Goal: Task Accomplishment & Management: Manage account settings

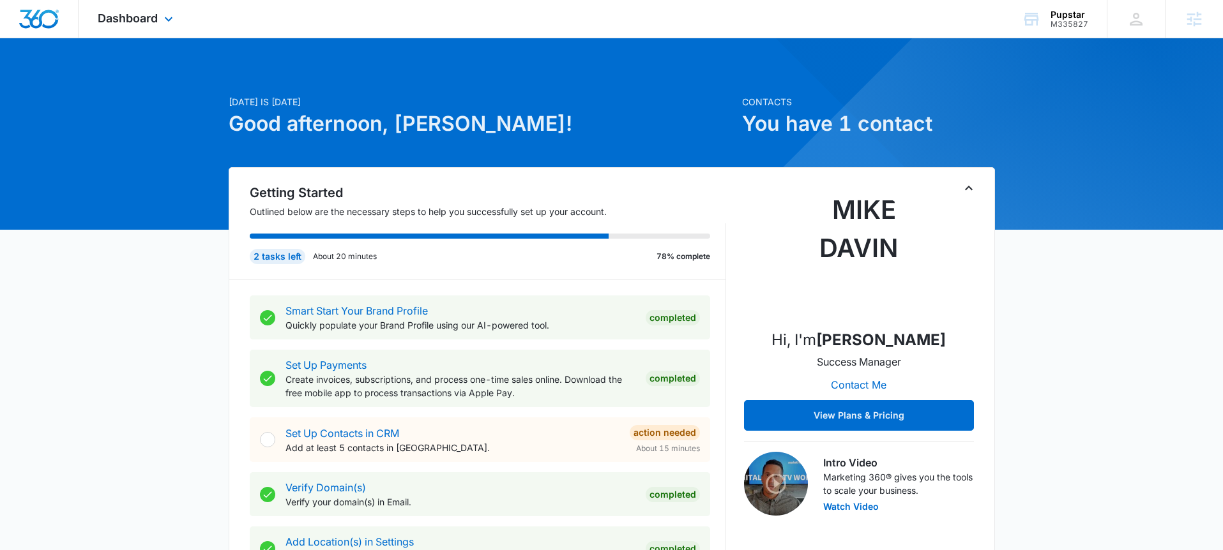
click at [153, 2] on div "Dashboard Apps Reputation Websites Forms CRM Email Social Shop Payments POS Con…" at bounding box center [137, 19] width 117 height 38
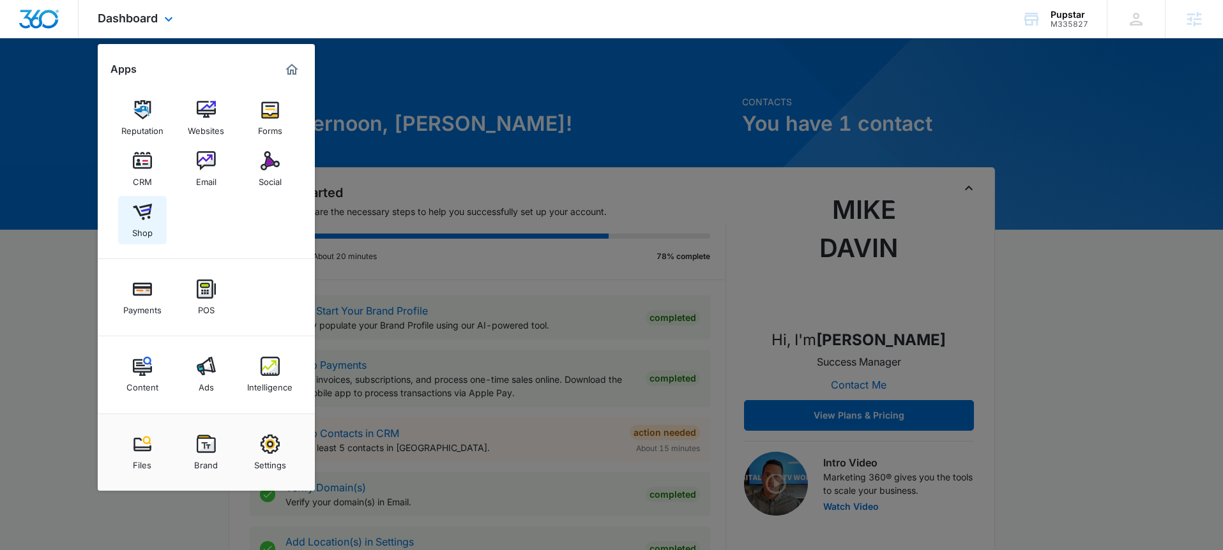
click at [151, 225] on div "Shop" at bounding box center [142, 230] width 20 height 17
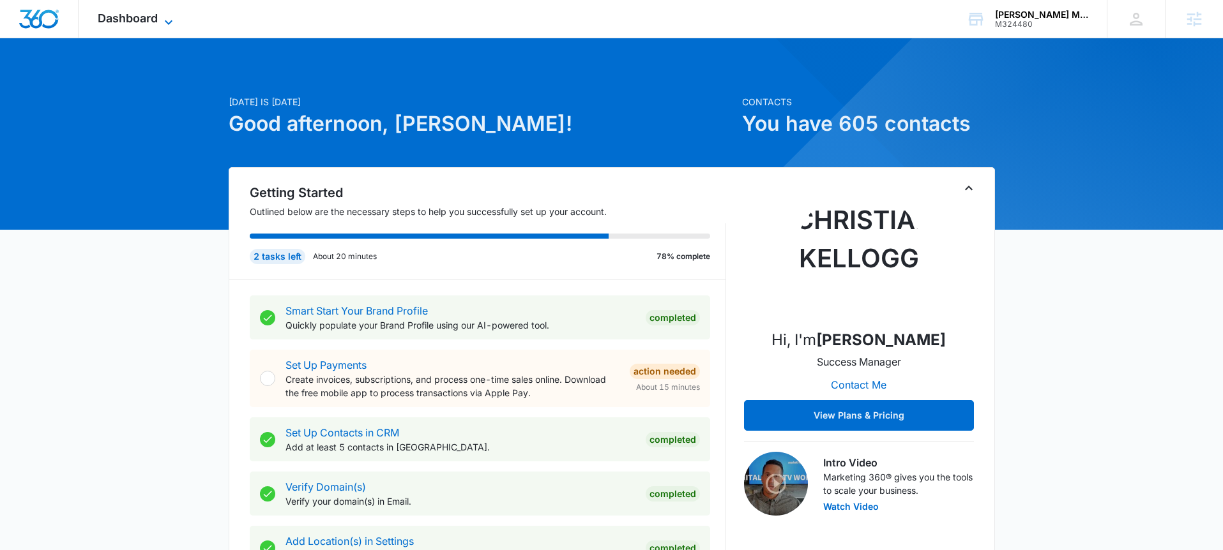
click at [162, 24] on icon at bounding box center [168, 22] width 15 height 15
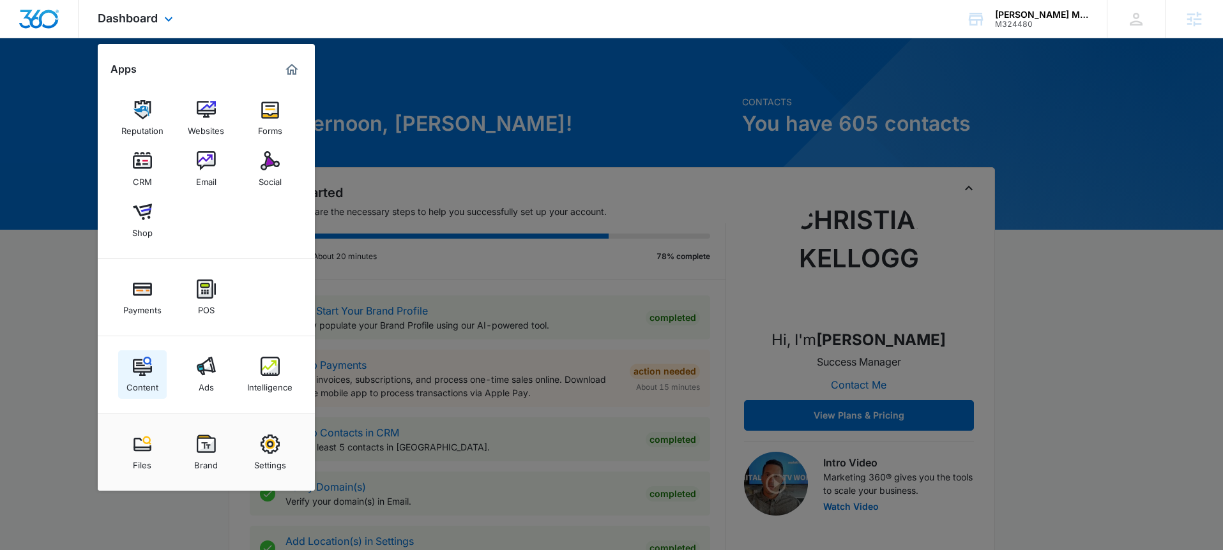
click at [144, 386] on div "Content" at bounding box center [142, 384] width 32 height 17
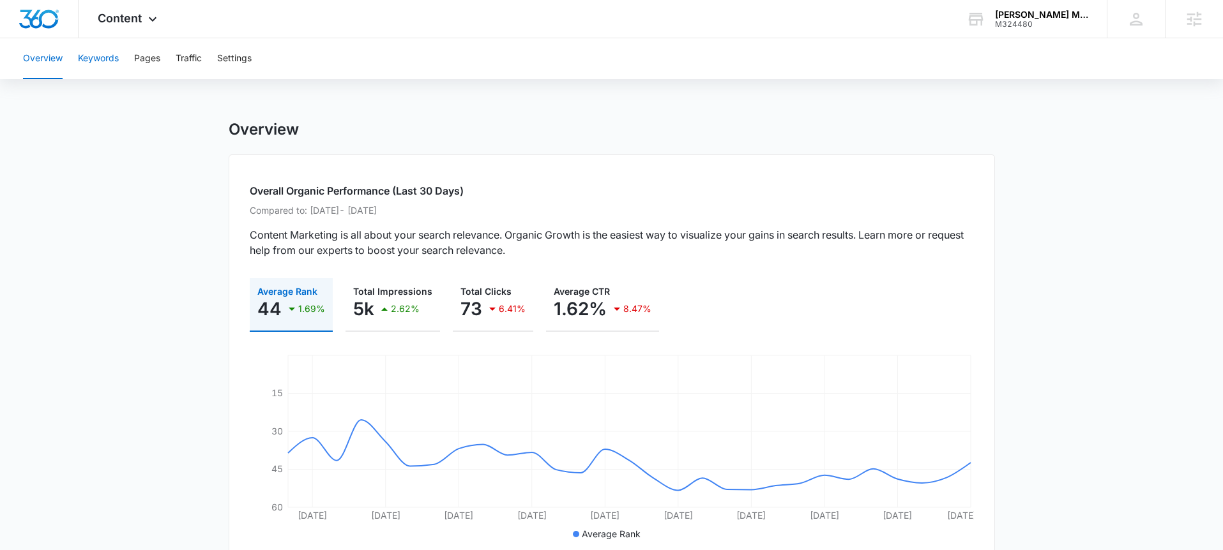
click at [106, 71] on button "Keywords" at bounding box center [98, 58] width 41 height 41
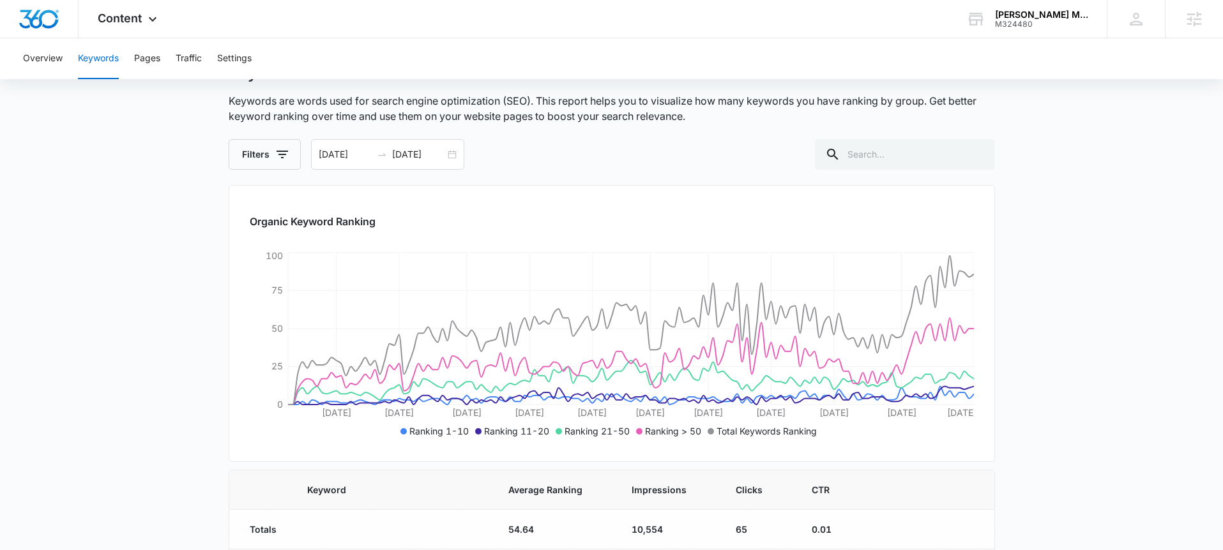
scroll to position [50, 0]
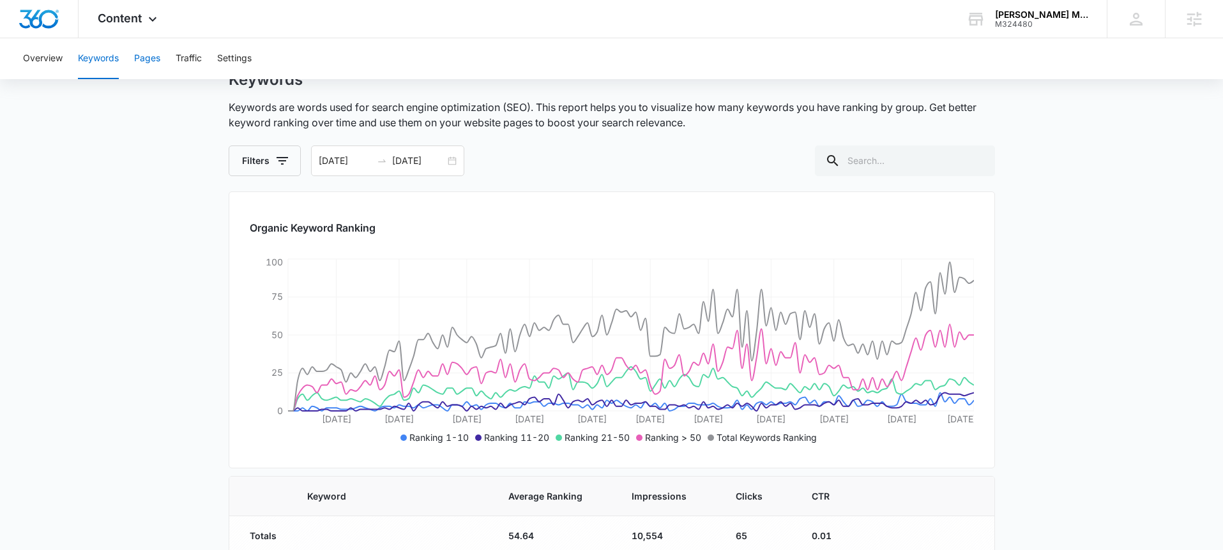
click at [155, 71] on button "Pages" at bounding box center [147, 58] width 26 height 41
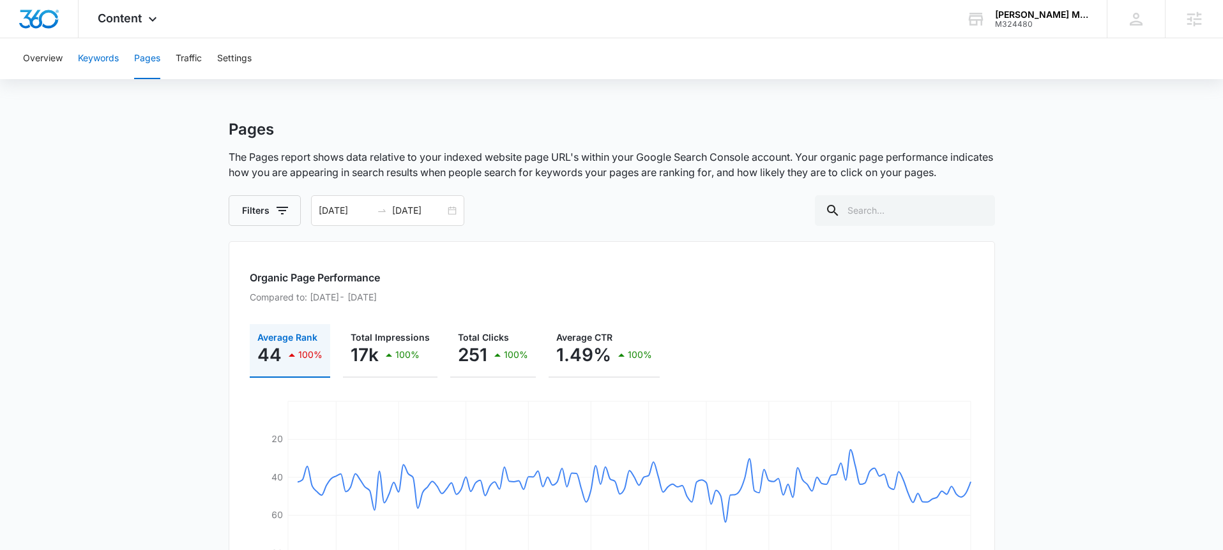
click at [103, 59] on button "Keywords" at bounding box center [98, 58] width 41 height 41
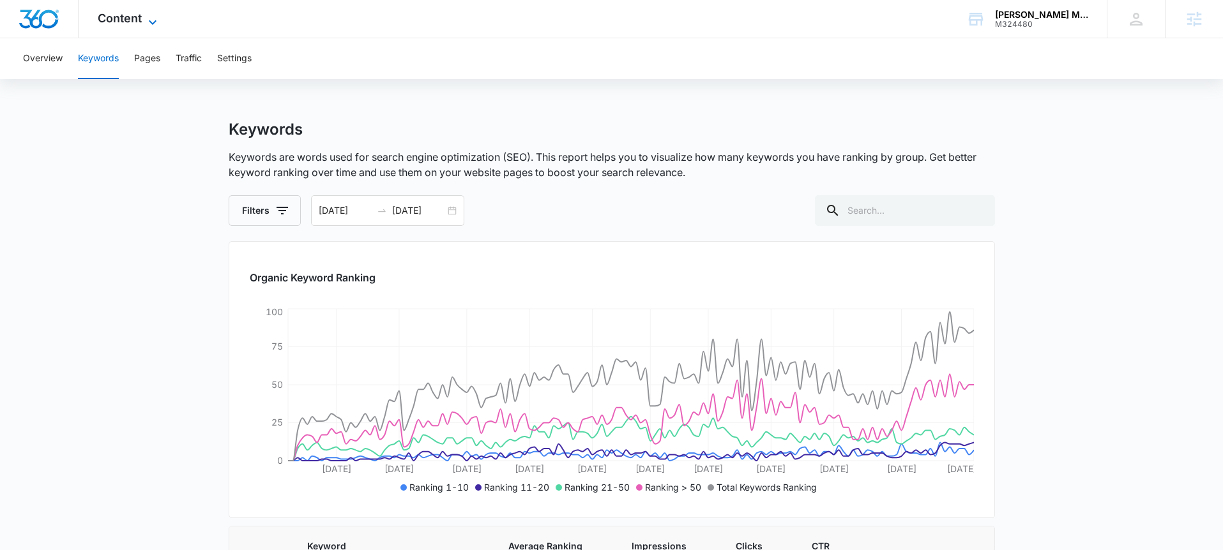
drag, startPoint x: 139, startPoint y: 11, endPoint x: 145, endPoint y: 27, distance: 16.6
click at [139, 11] on span "Content" at bounding box center [120, 17] width 44 height 13
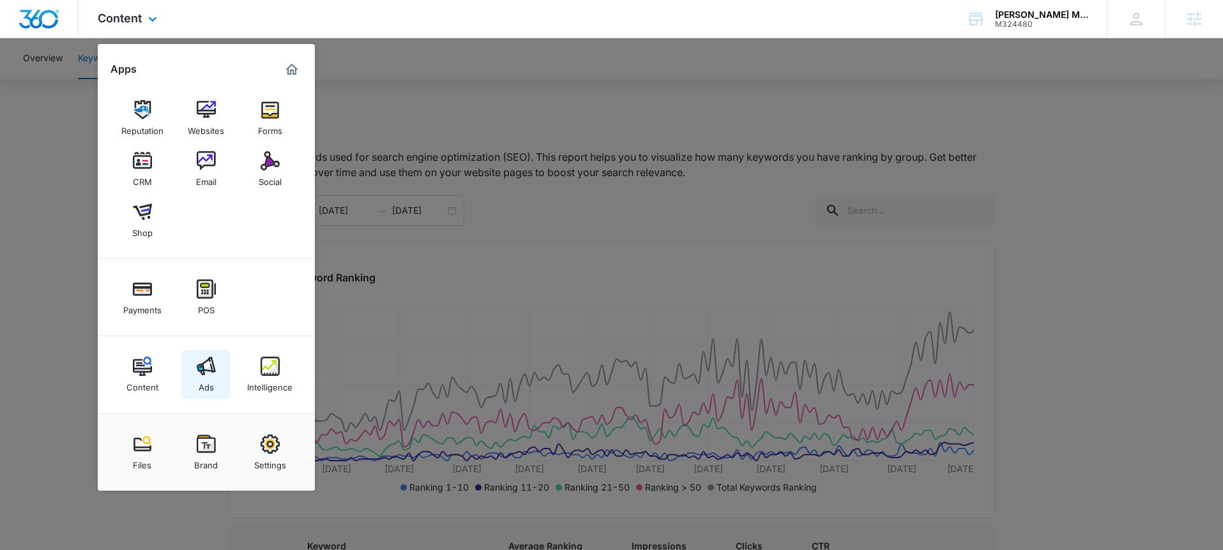
click at [208, 381] on div "Ads" at bounding box center [206, 384] width 15 height 17
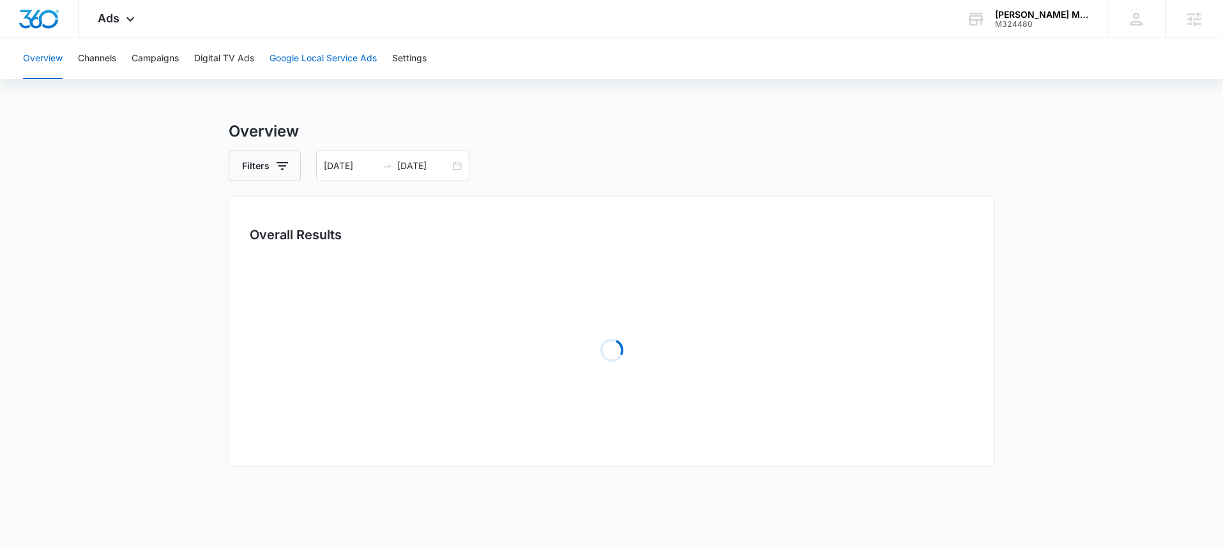
click at [308, 53] on button "Google Local Service Ads" at bounding box center [322, 58] width 107 height 41
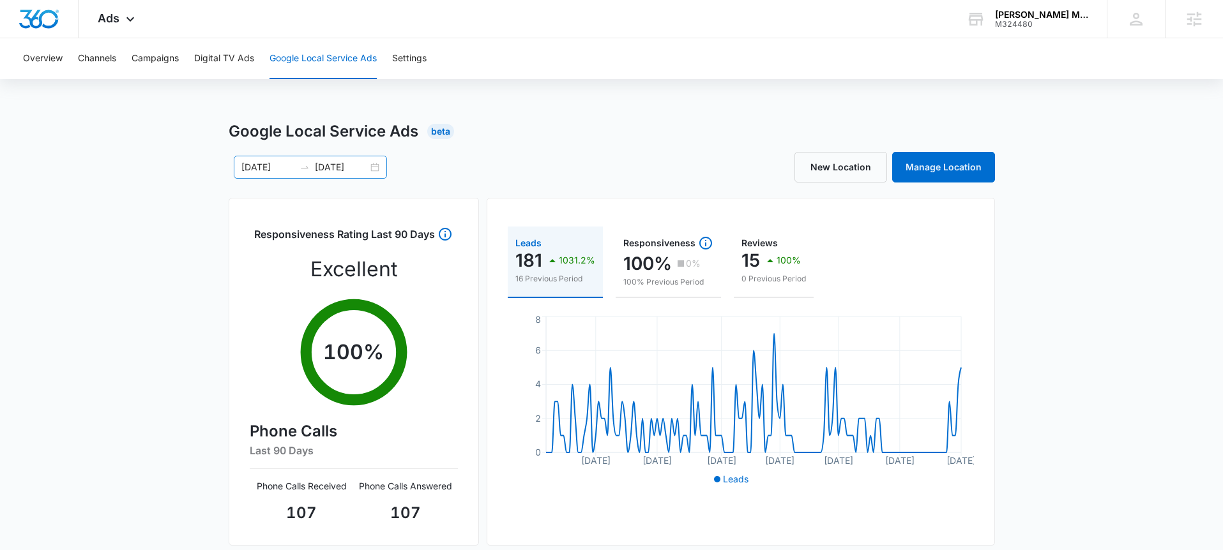
click at [372, 170] on div "04/20/2025 09/09/2025" at bounding box center [310, 167] width 153 height 23
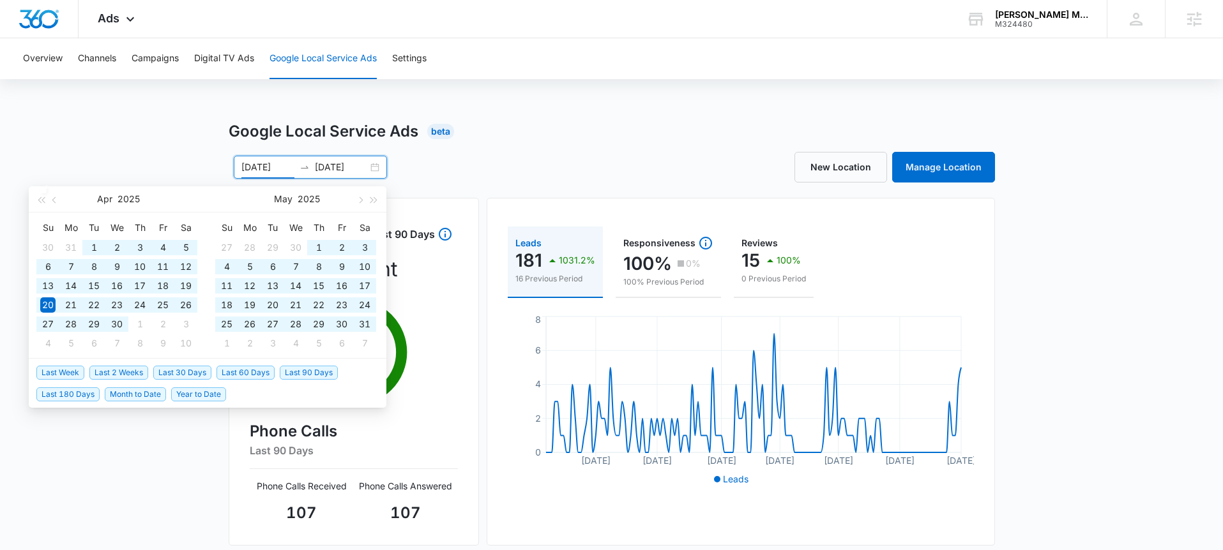
click at [201, 396] on span "Year to Date" at bounding box center [198, 395] width 55 height 14
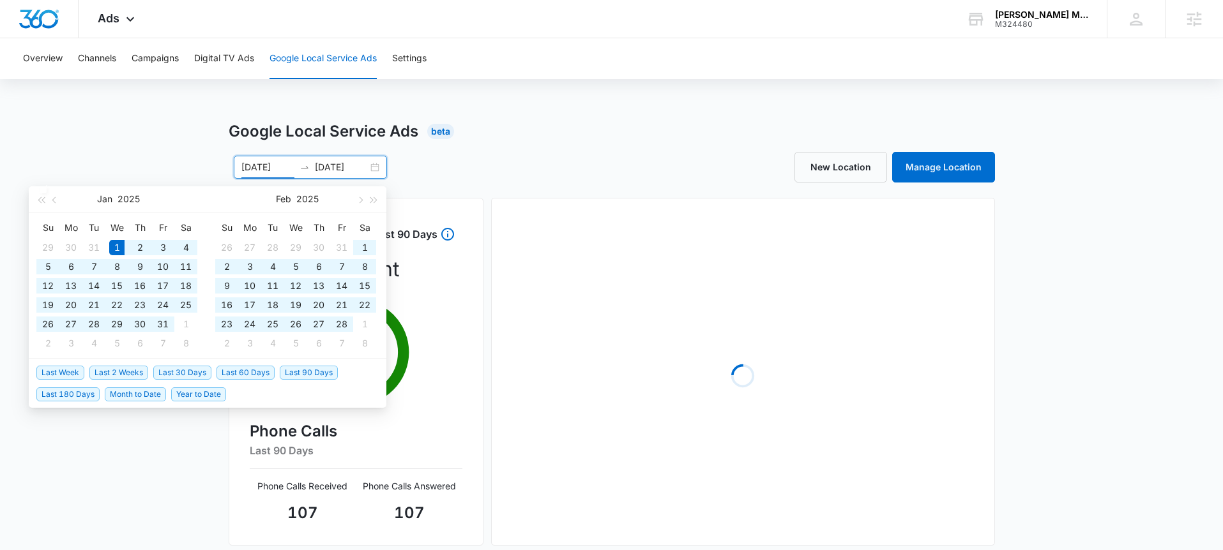
type input "01/01/2025"
type input "09/12/2025"
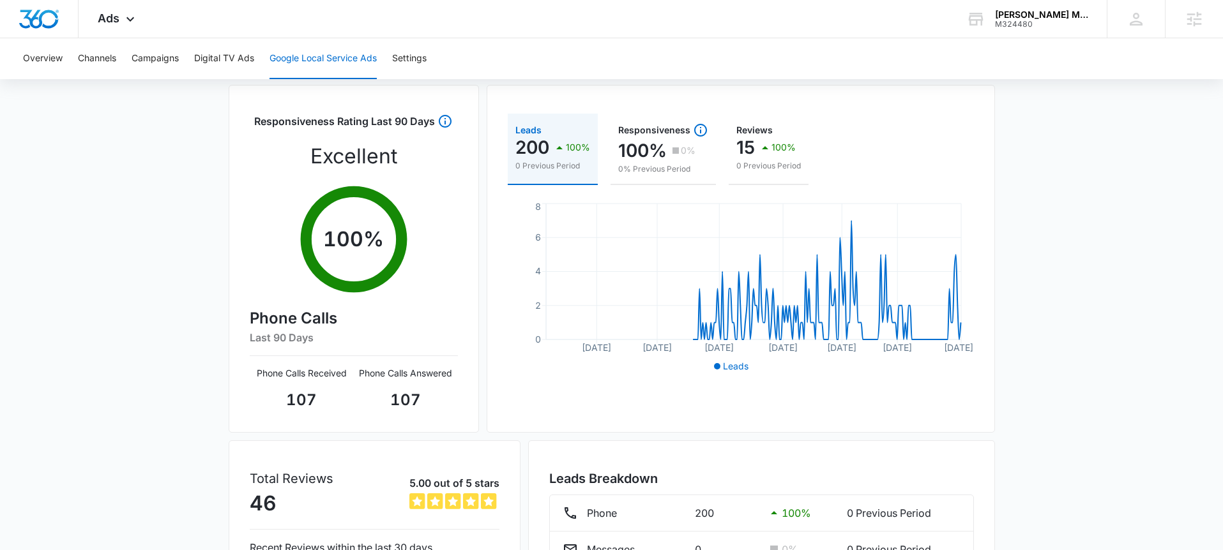
scroll to position [234, 0]
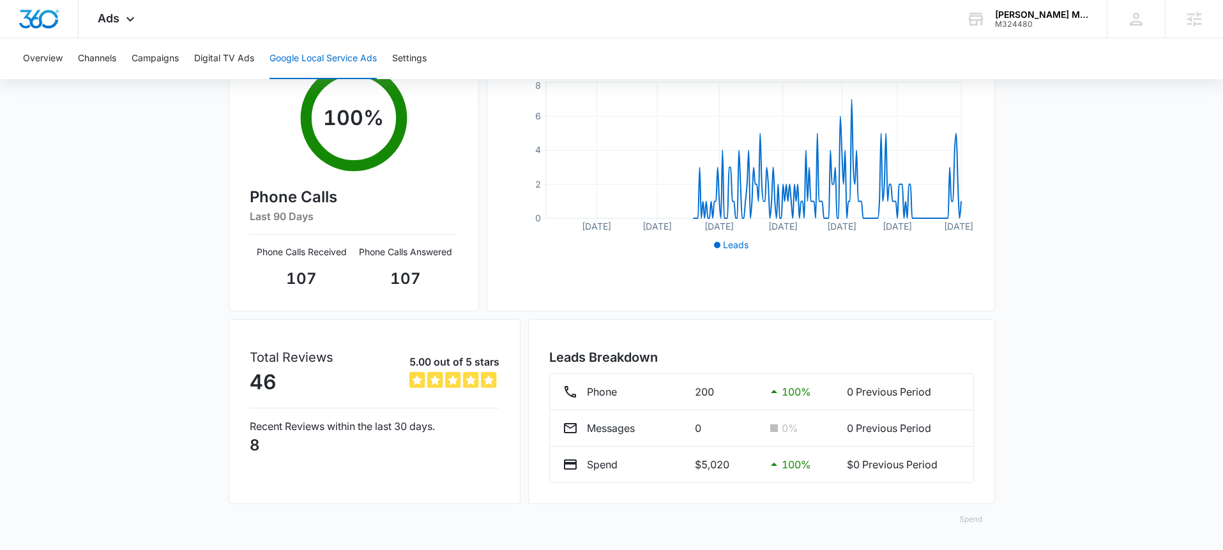
click at [976, 517] on button "Spend" at bounding box center [970, 520] width 49 height 31
click at [981, 455] on button "Optimized" at bounding box center [987, 462] width 83 height 18
click at [1068, 408] on div "Google Local Service Ads Beta 01/01/2025 09/12/2025 Jan 2025 Su Mo Tu We Th Fr …" at bounding box center [611, 218] width 1223 height 665
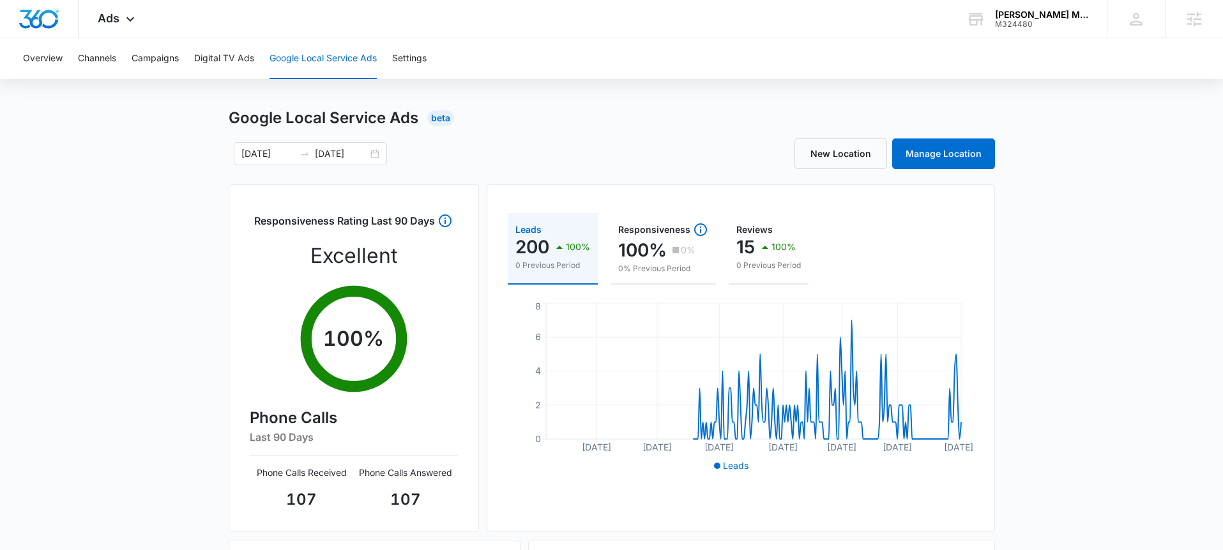
scroll to position [14, 0]
